Goal: Information Seeking & Learning: Learn about a topic

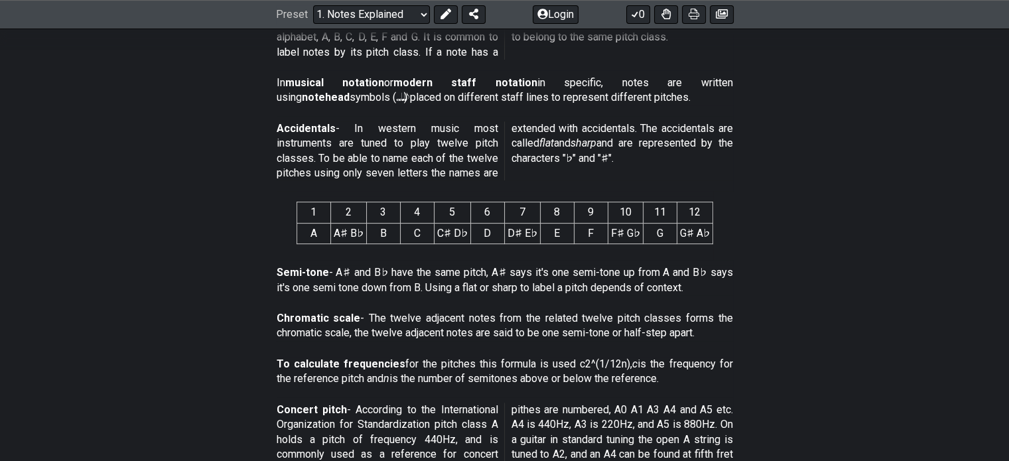
scroll to position [531, 0]
